Goal: Information Seeking & Learning: Learn about a topic

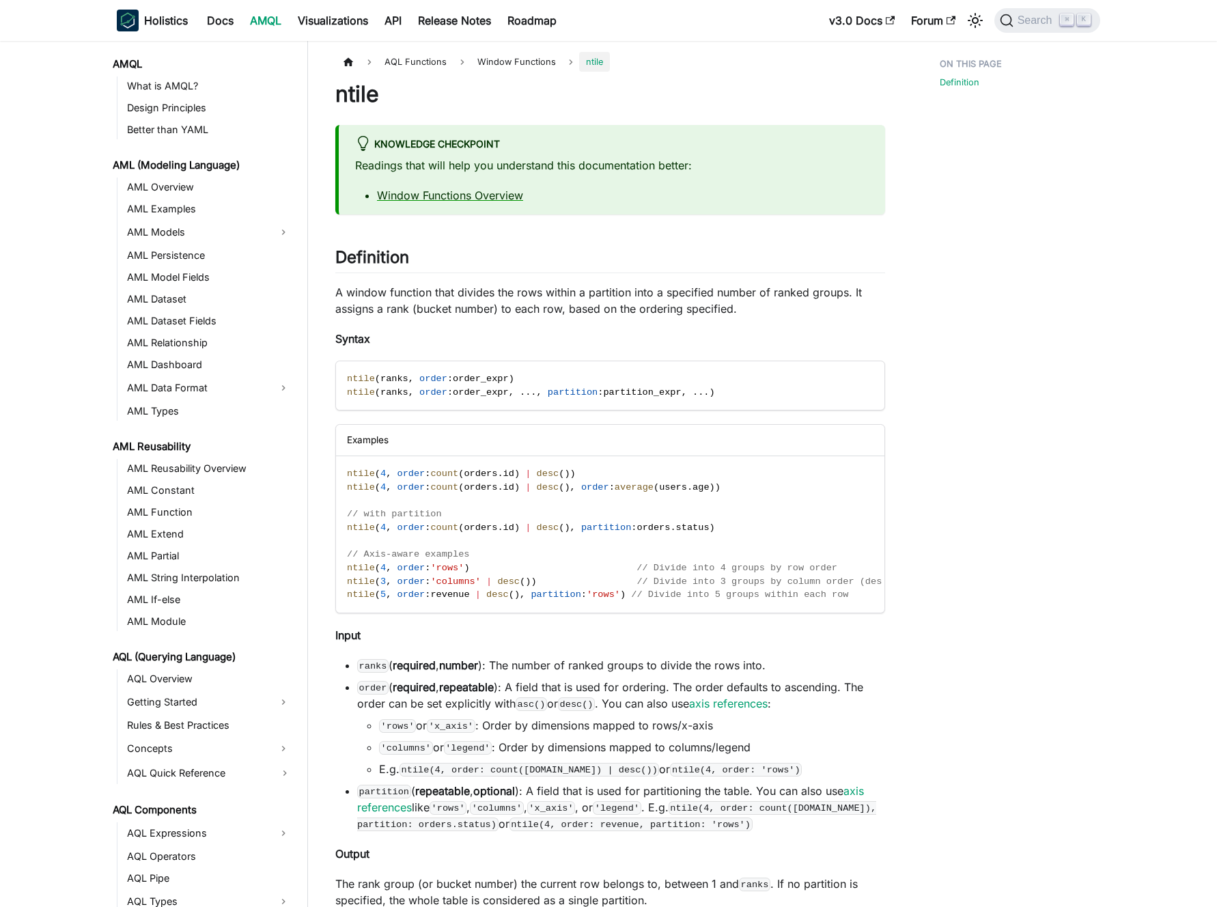
scroll to position [594, 0]
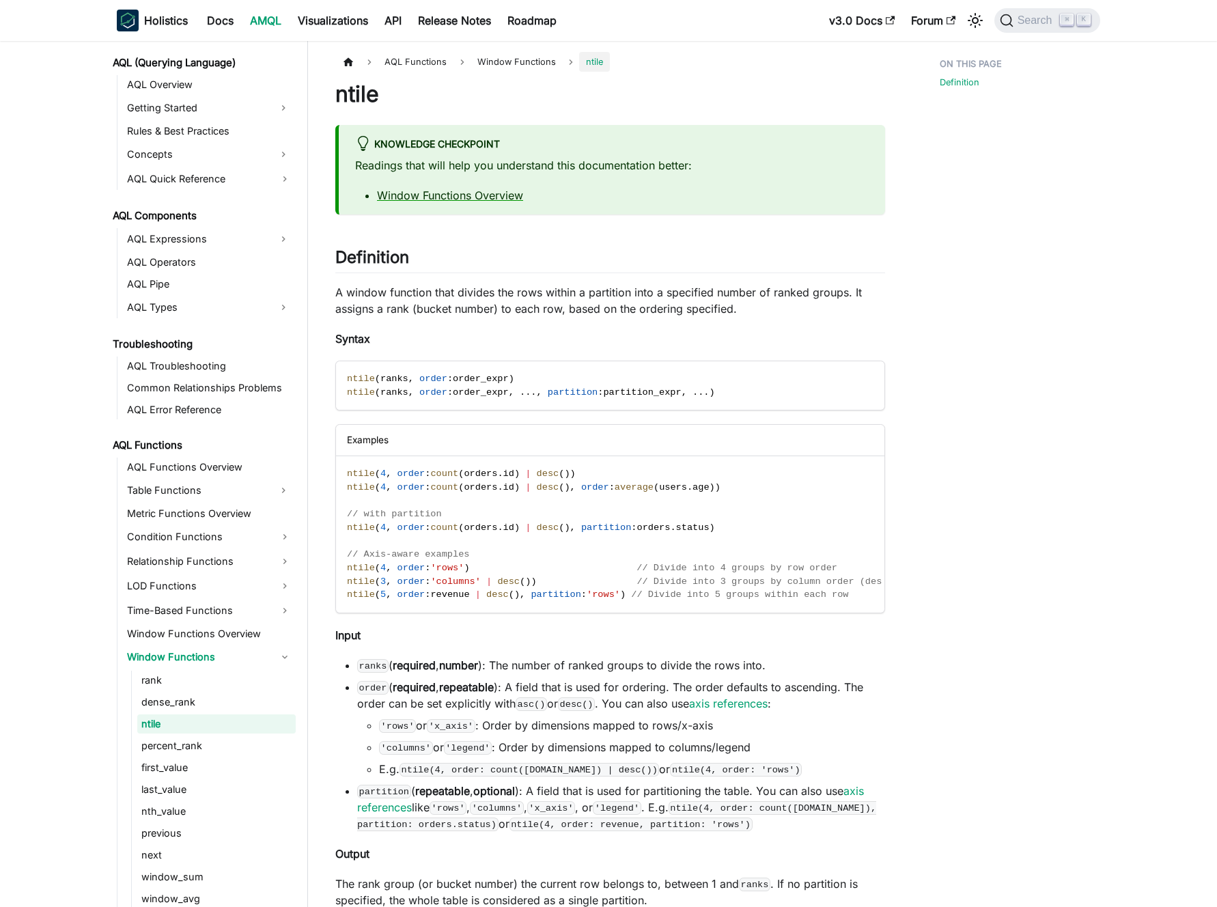
click at [505, 296] on p "A window function that divides the rows within a partition into a specified num…" at bounding box center [610, 300] width 550 height 33
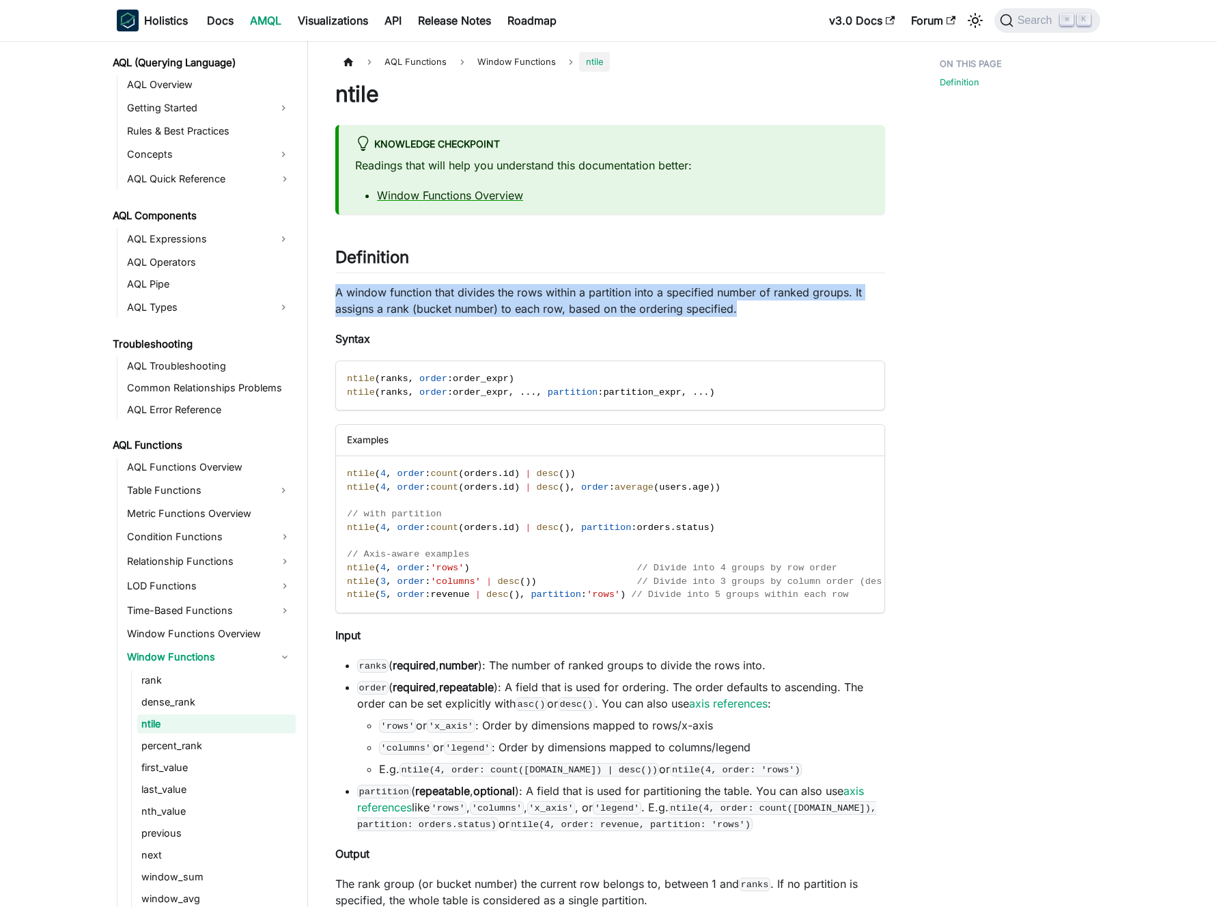
click at [505, 296] on p "A window function that divides the rows within a partition into a specified num…" at bounding box center [610, 300] width 550 height 33
click at [510, 298] on p "A window function that divides the rows within a partition into a specified num…" at bounding box center [610, 300] width 550 height 33
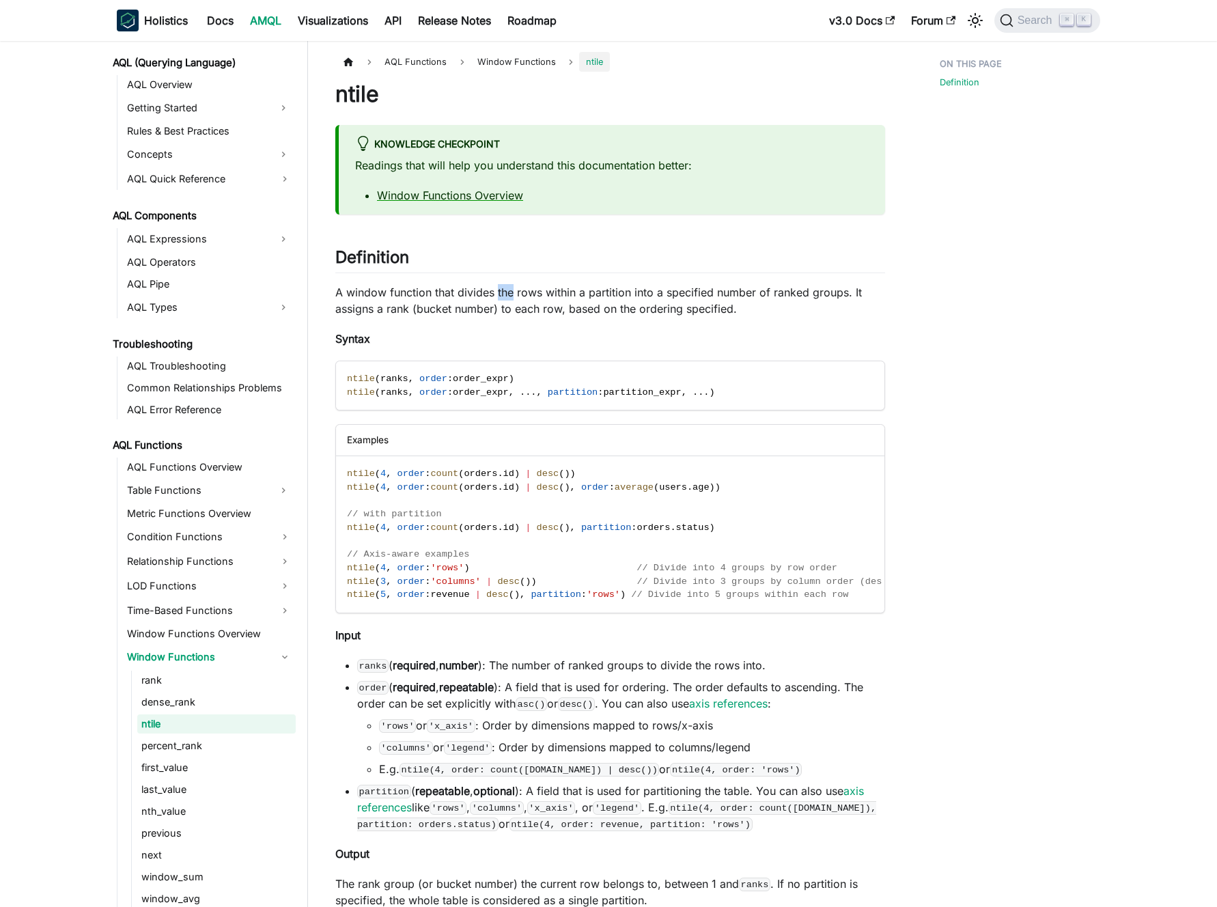
click at [510, 298] on p "A window function that divides the rows within a partition into a specified num…" at bounding box center [610, 300] width 550 height 33
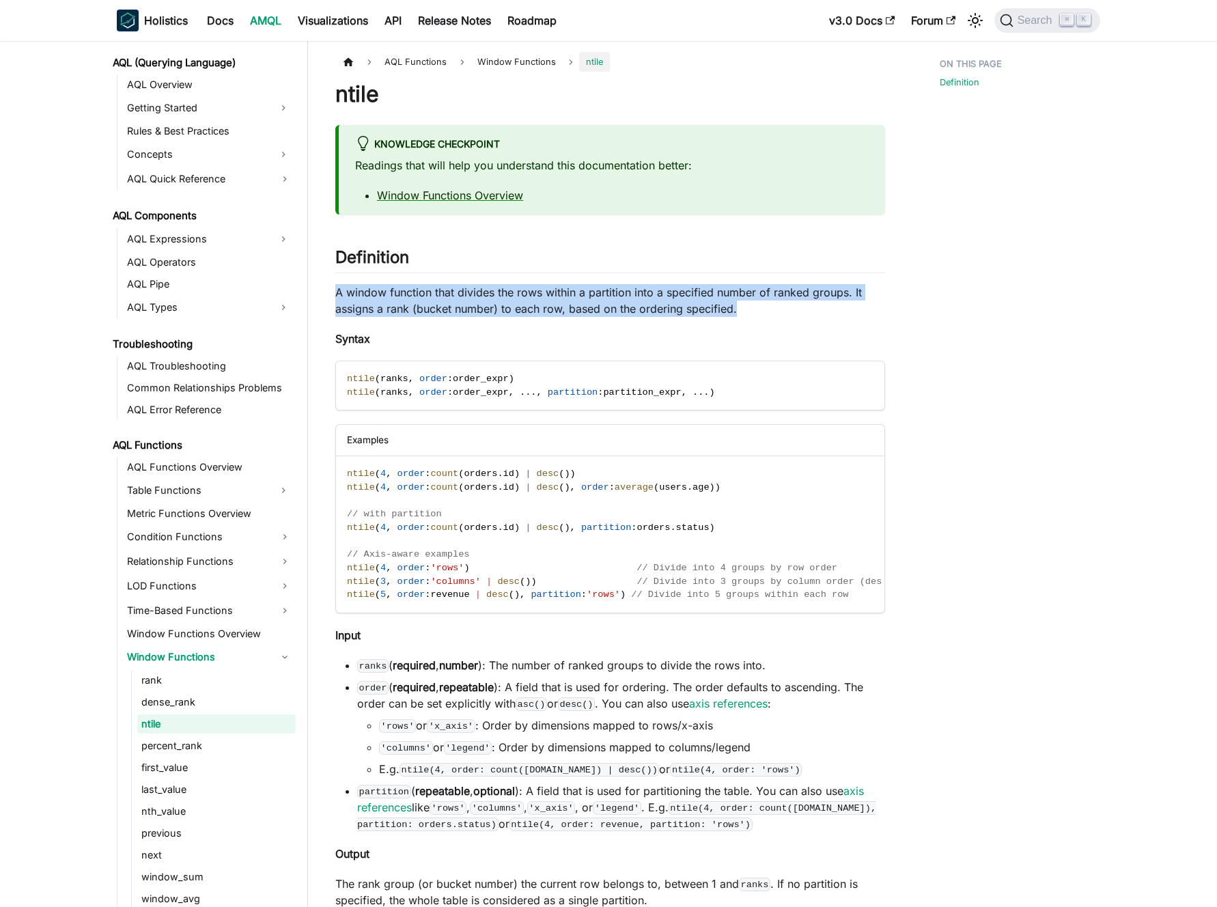
click at [510, 298] on p "A window function that divides the rows within a partition into a specified num…" at bounding box center [610, 300] width 550 height 33
click at [512, 299] on p "A window function that divides the rows within a partition into a specified num…" at bounding box center [610, 300] width 550 height 33
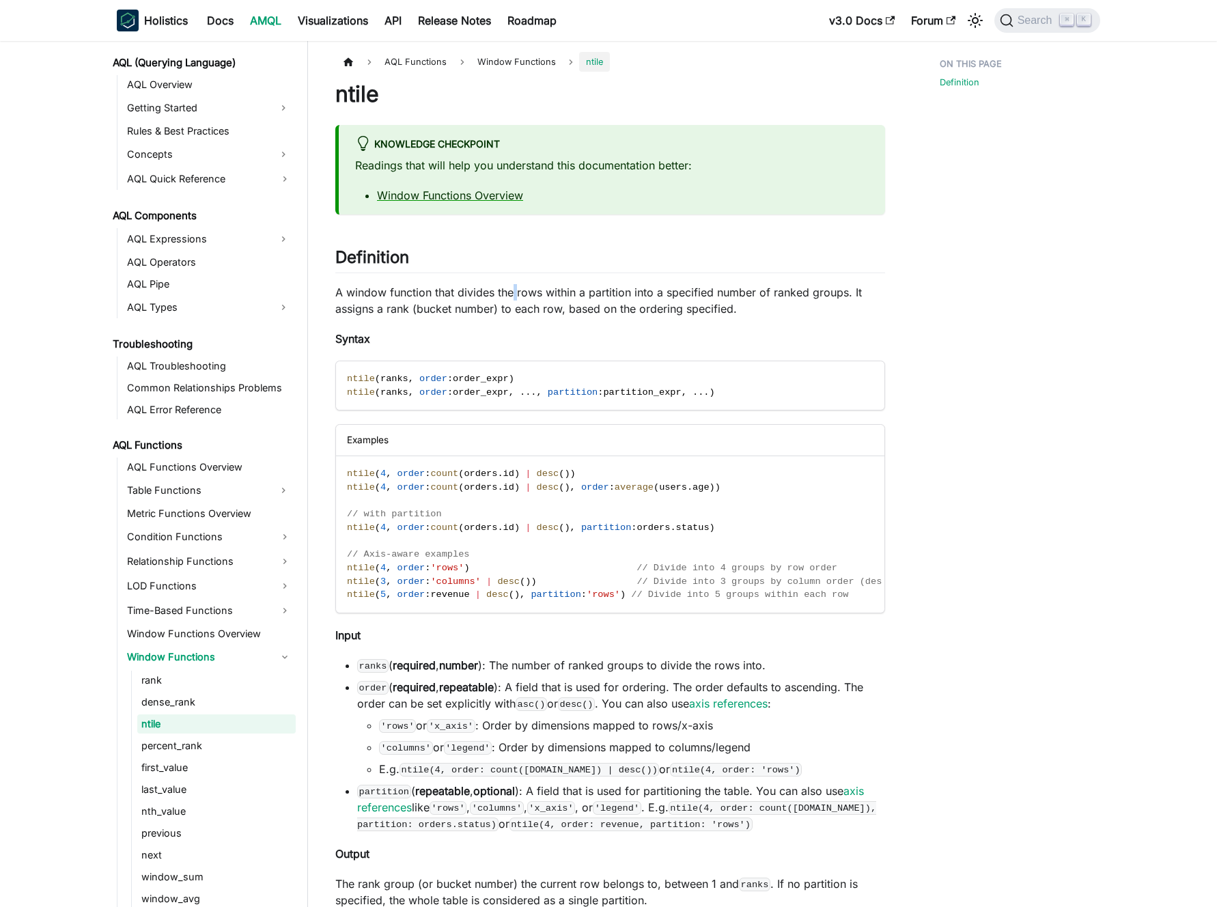
click at [512, 299] on p "A window function that divides the rows within a partition into a specified num…" at bounding box center [610, 300] width 550 height 33
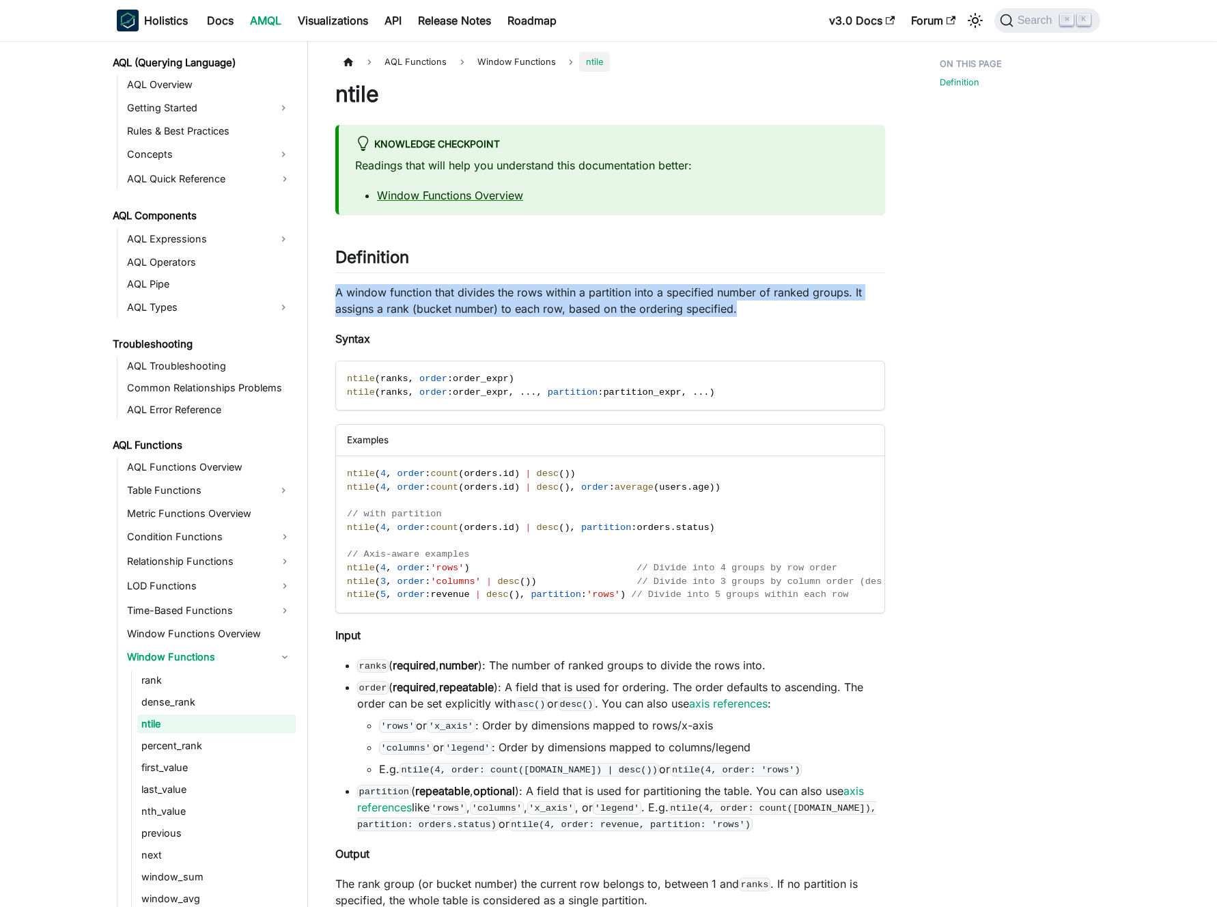
click at [512, 299] on p "A window function that divides the rows within a partition into a specified num…" at bounding box center [610, 300] width 550 height 33
click at [503, 296] on p "A window function that divides the rows within a partition into a specified num…" at bounding box center [610, 300] width 550 height 33
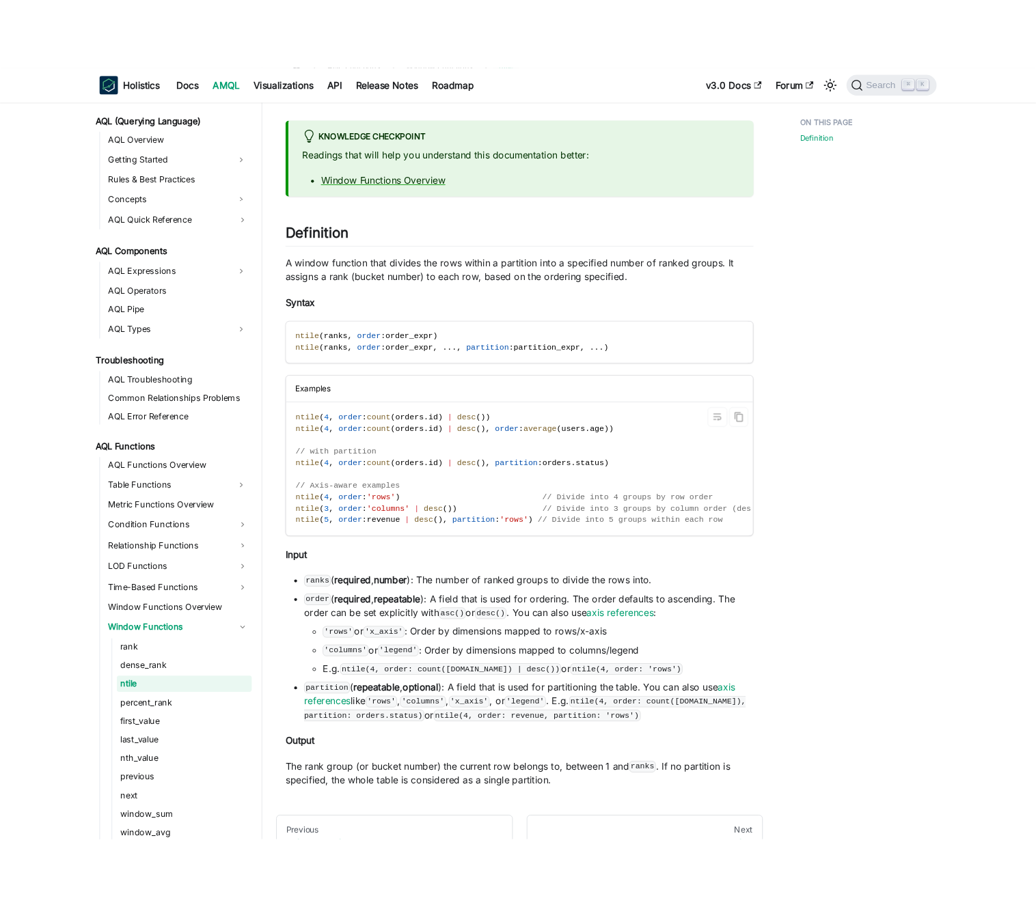
scroll to position [213, 0]
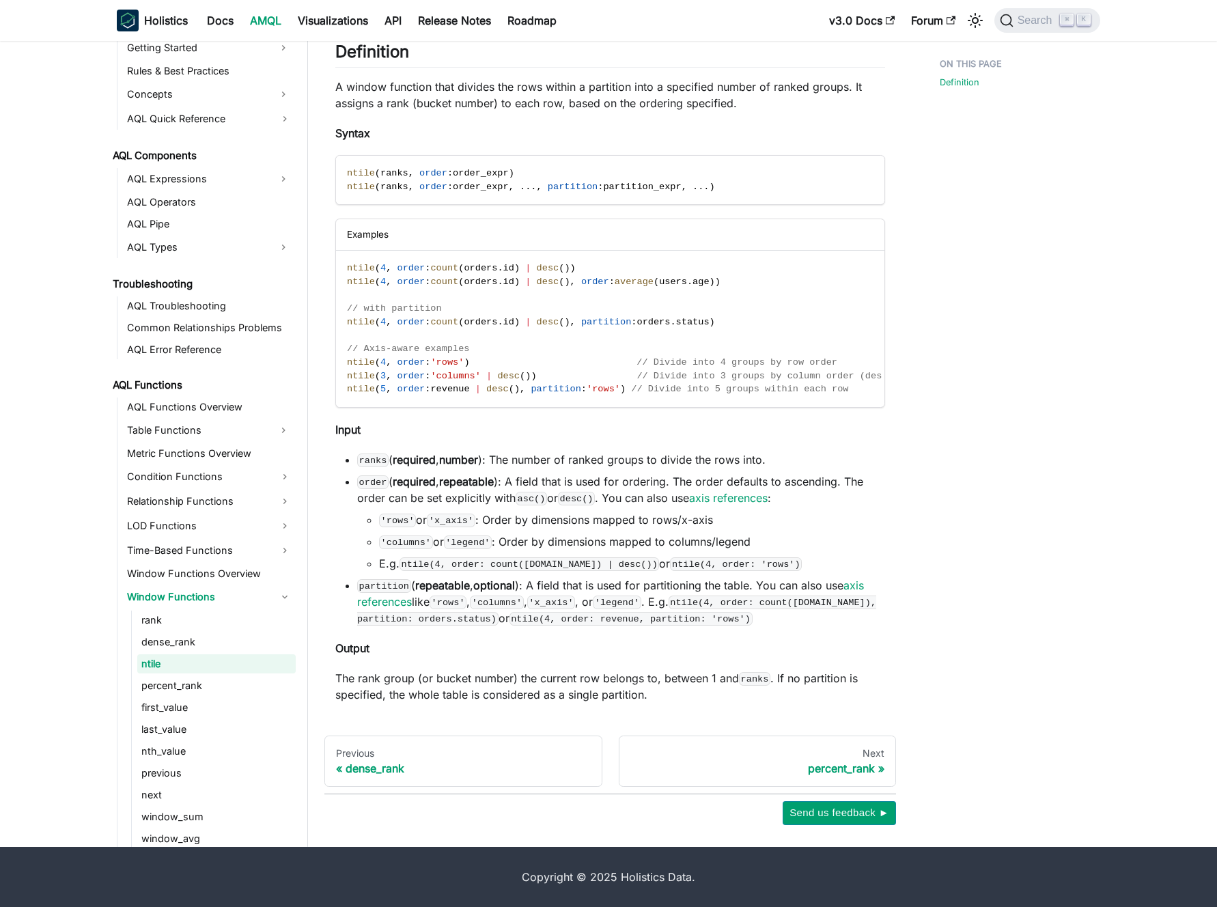
click at [522, 463] on li "ranks ( required , number ): The number of ranked groups to divide the rows int…" at bounding box center [621, 460] width 528 height 16
click at [514, 472] on ul "ranks ( required , number ): The number of ranked groups to divide the rows int…" at bounding box center [610, 539] width 550 height 175
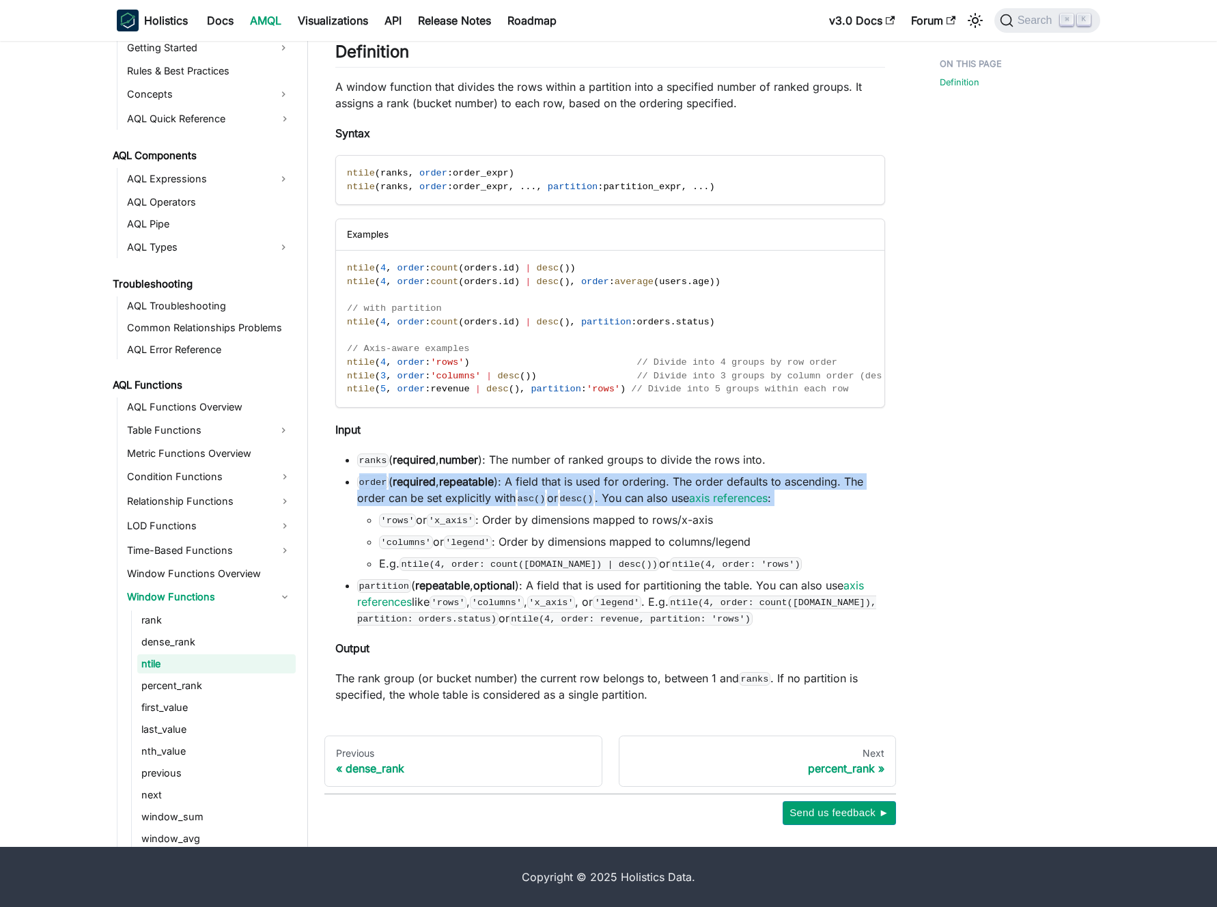
click at [514, 472] on ul "ranks ( required , number ): The number of ranked groups to divide the rows int…" at bounding box center [610, 539] width 550 height 175
click at [514, 482] on li "order ( required , repeatable ): A field that is used for ordering. The order d…" at bounding box center [621, 522] width 528 height 98
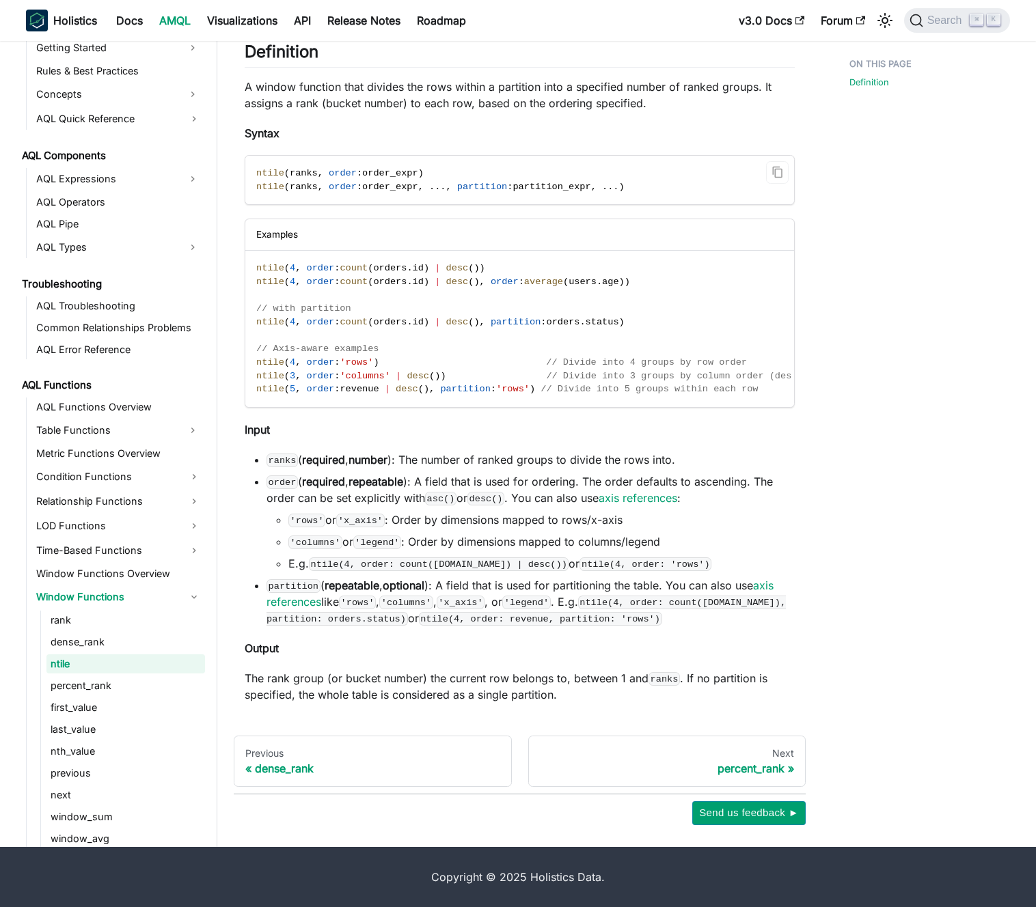
click at [499, 184] on code "ntile ( ranks , order : order_expr ) ntile ( ranks , order : order_expr , . . .…" at bounding box center [518, 180] width 546 height 49
drag, startPoint x: 499, startPoint y: 184, endPoint x: 495, endPoint y: 152, distance: 33.0
click at [495, 156] on code "ntile ( ranks , order : order_expr ) ntile ( ranks , order : order_expr , . . .…" at bounding box center [518, 180] width 546 height 49
drag, startPoint x: 495, startPoint y: 152, endPoint x: 495, endPoint y: 128, distance: 23.9
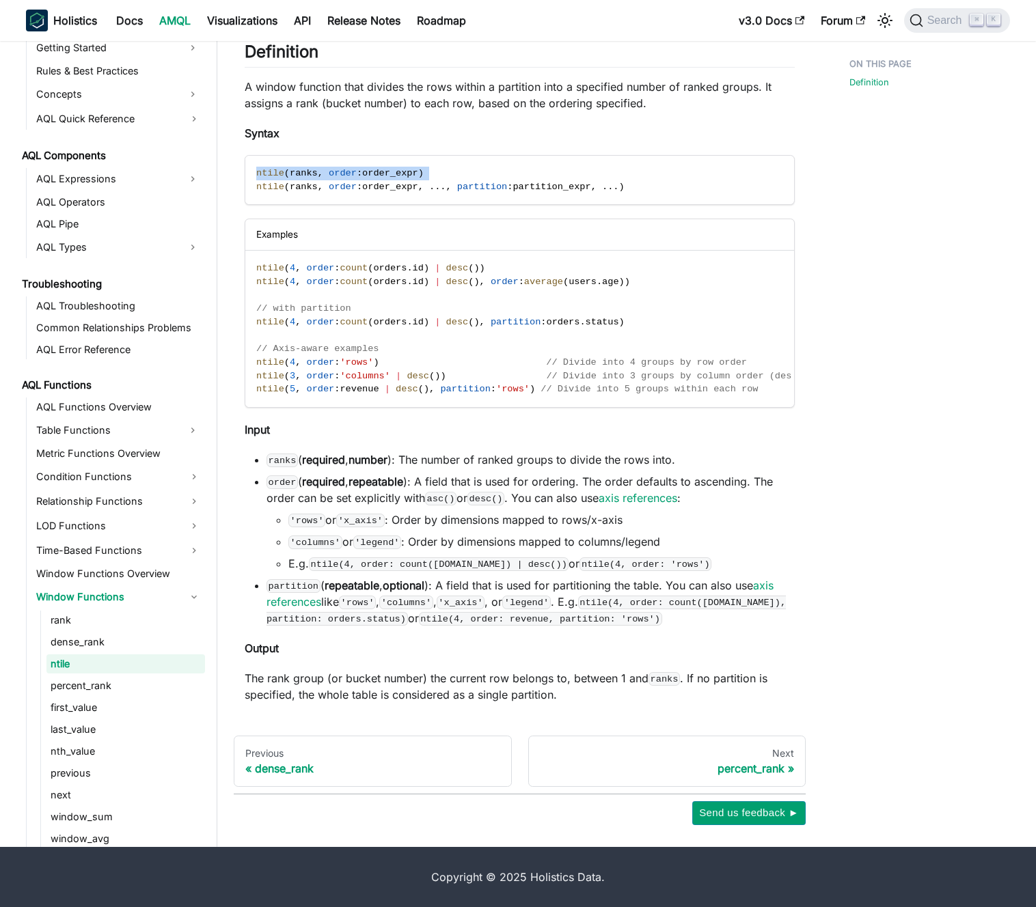
click at [493, 156] on code "ntile ( ranks , order : order_expr ) ntile ( ranks , order : order_expr , . . .…" at bounding box center [518, 180] width 546 height 49
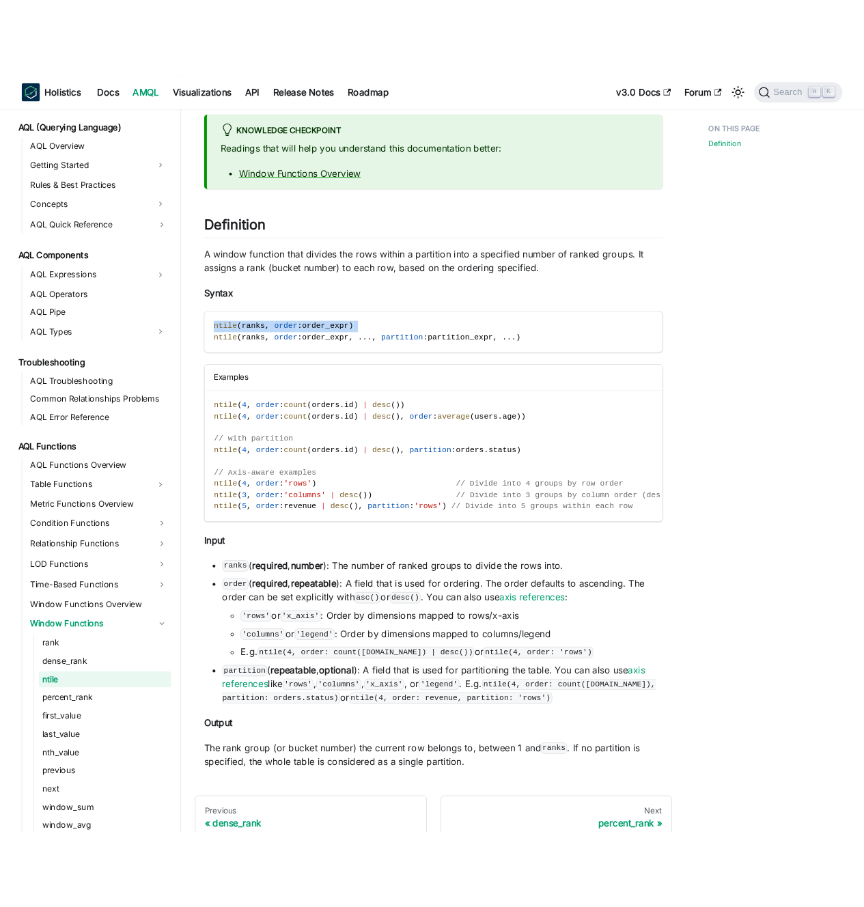
scroll to position [0, 0]
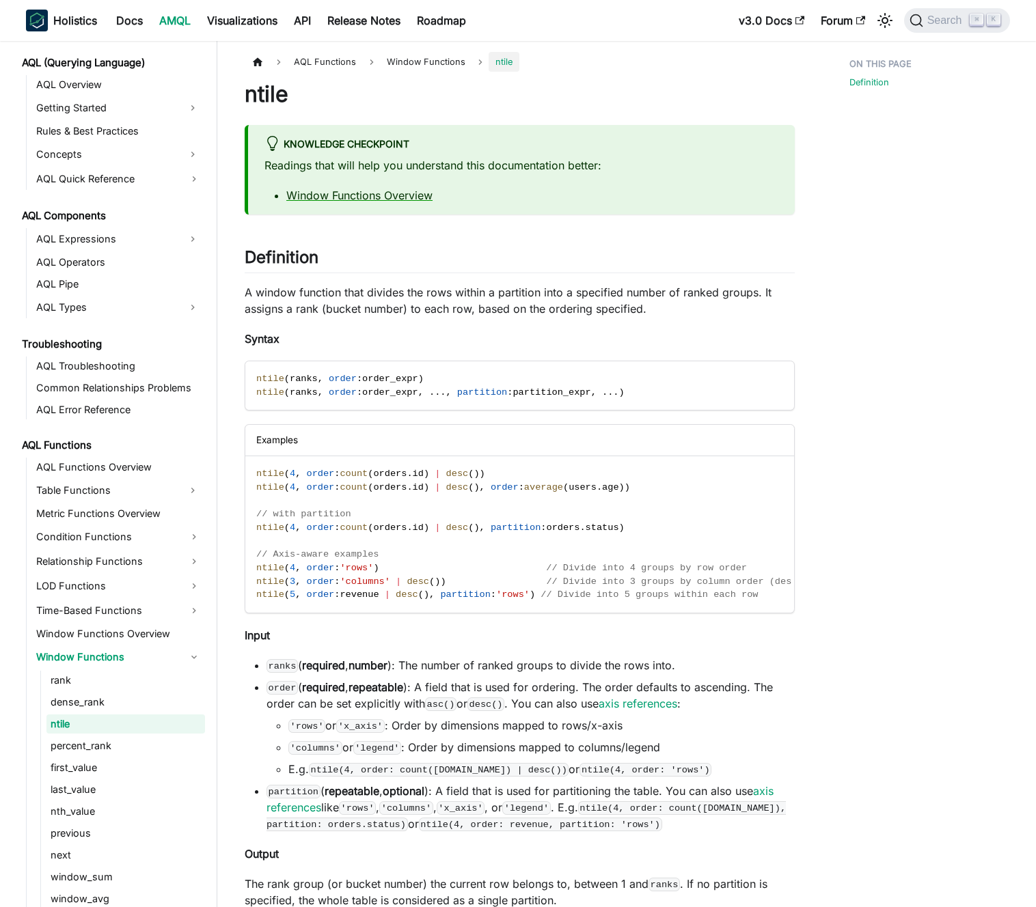
click at [482, 153] on div "Knowledge Checkpoint" at bounding box center [521, 145] width 514 height 18
click at [484, 165] on p "Readings that will help you understand this documentation better:" at bounding box center [521, 165] width 514 height 16
click at [564, 396] on span "partition_expr" at bounding box center [551, 392] width 78 height 10
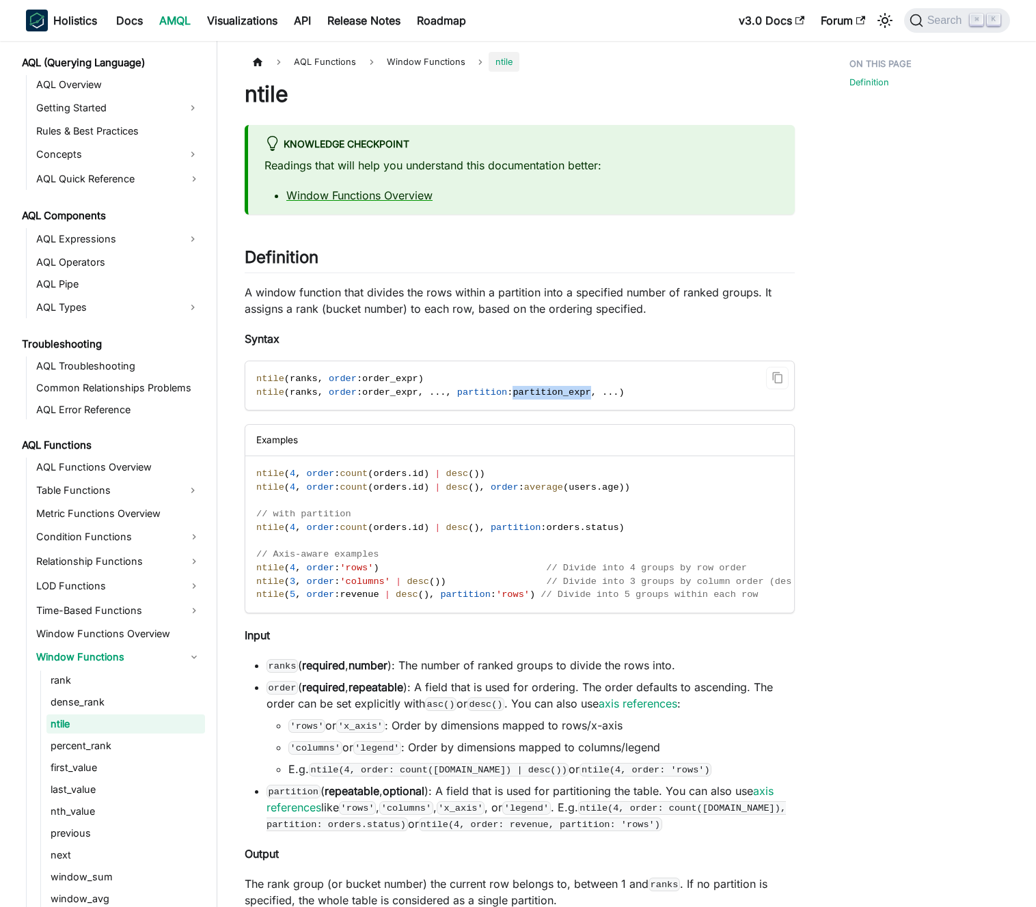
click at [564, 396] on span "partition_expr" at bounding box center [551, 392] width 78 height 10
drag, startPoint x: 557, startPoint y: 389, endPoint x: 553, endPoint y: 378, distance: 12.3
click at [556, 387] on span "partition_expr" at bounding box center [551, 392] width 78 height 10
click at [516, 293] on p "A window function that divides the rows within a partition into a specified num…" at bounding box center [520, 300] width 550 height 33
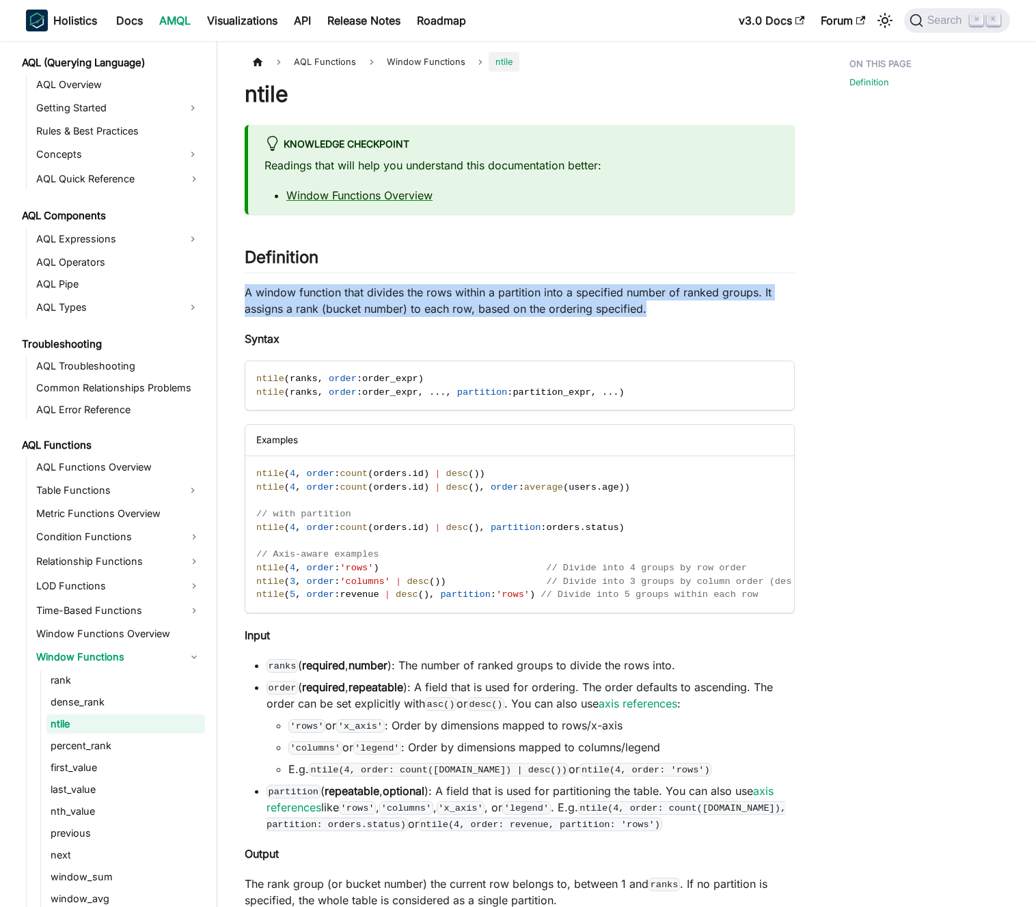
click at [516, 293] on p "A window function that divides the rows within a partition into a specified num…" at bounding box center [520, 300] width 550 height 33
click at [467, 302] on p "A window function that divides the rows within a partition into a specified num…" at bounding box center [520, 300] width 550 height 33
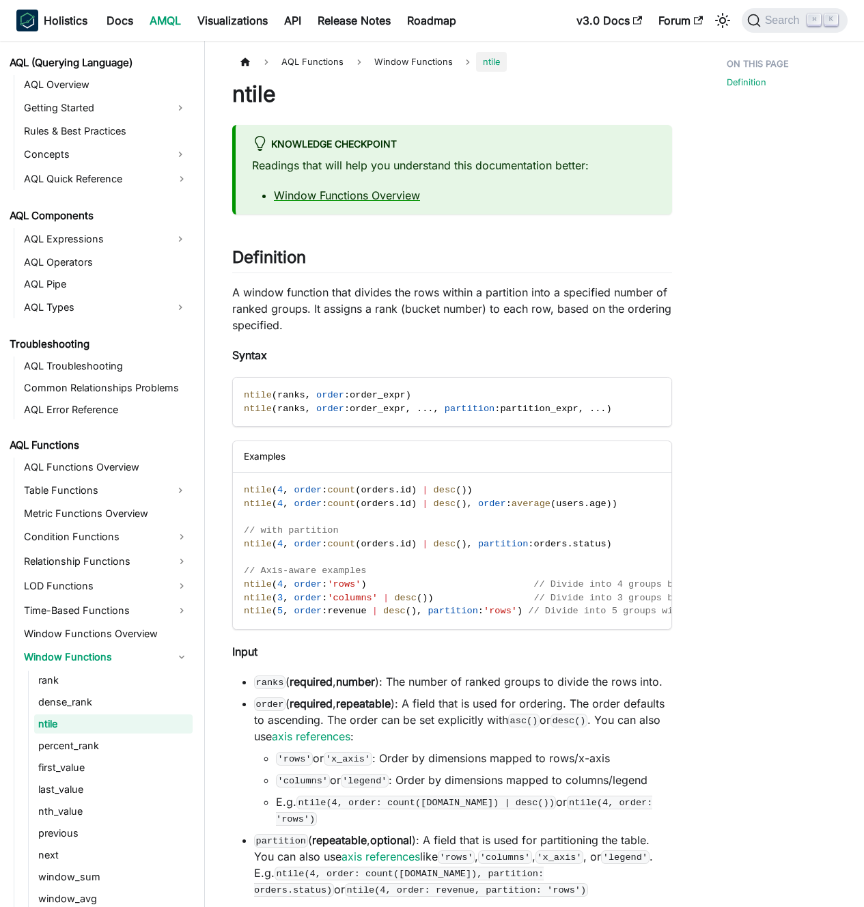
click at [359, 168] on p "Readings that will help you understand this documentation better:" at bounding box center [454, 165] width 404 height 16
click at [374, 163] on p "Readings that will help you understand this documentation better:" at bounding box center [454, 165] width 404 height 16
click at [375, 312] on p "A window function that divides the rows within a partition into a specified num…" at bounding box center [452, 308] width 440 height 49
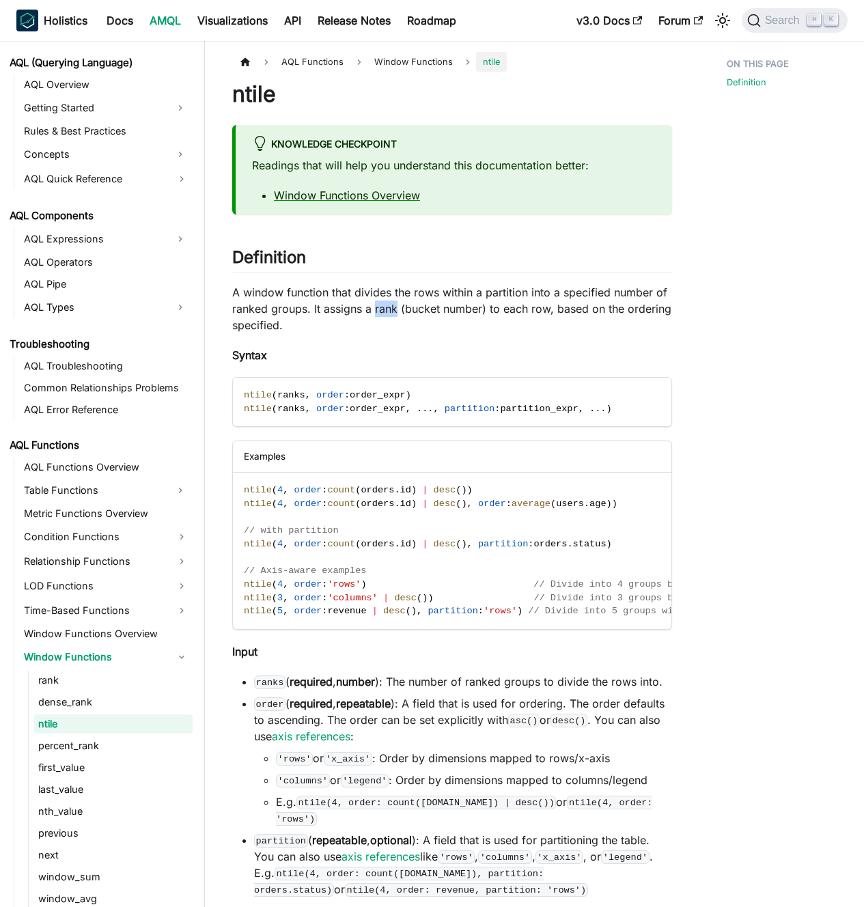
click at [375, 312] on p "A window function that divides the rows within a partition into a specified num…" at bounding box center [452, 308] width 440 height 49
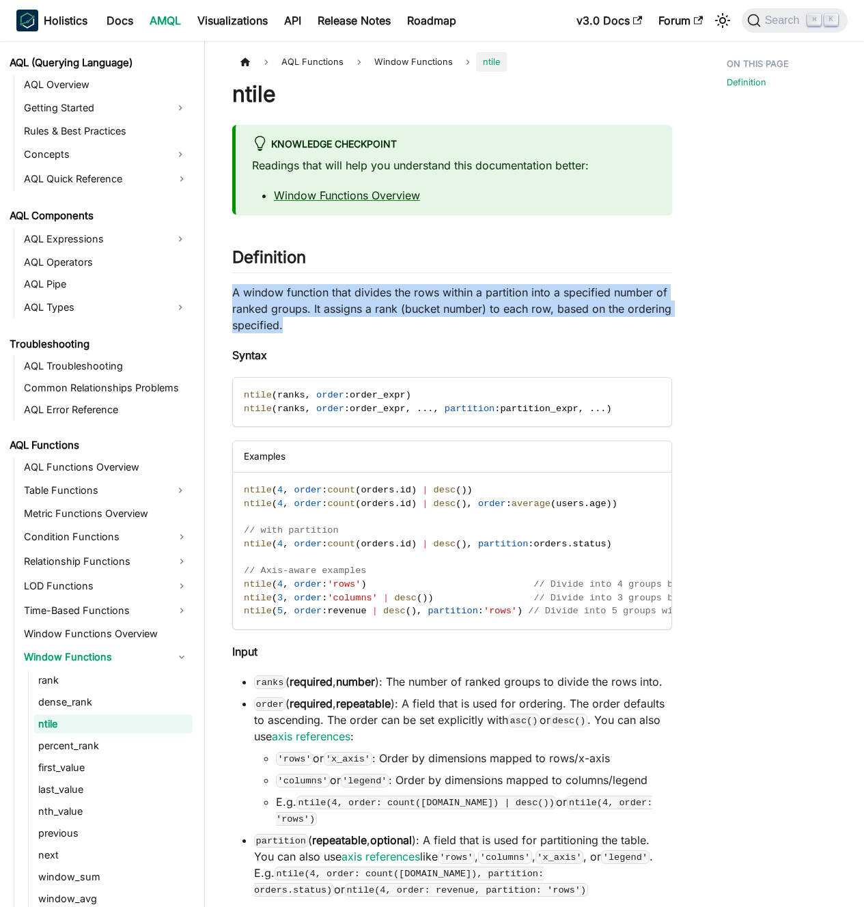
click at [375, 312] on p "A window function that divides the rows within a partition into a specified num…" at bounding box center [452, 308] width 440 height 49
click at [356, 305] on p "A window function that divides the rows within a partition into a specified num…" at bounding box center [452, 308] width 440 height 49
